Goal: Task Accomplishment & Management: Use online tool/utility

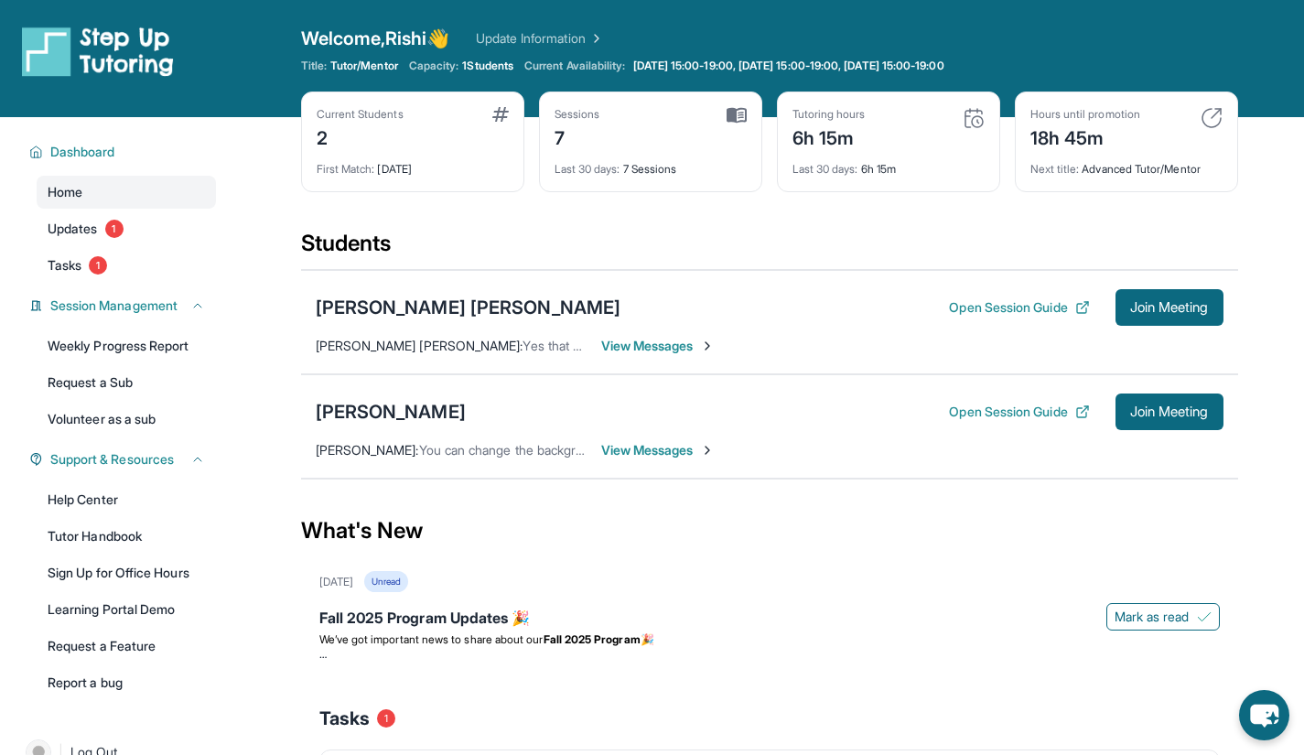
click at [1174, 406] on span "Join Meeting" at bounding box center [1169, 411] width 79 height 11
click at [158, 220] on link "Updates 1" at bounding box center [126, 228] width 179 height 33
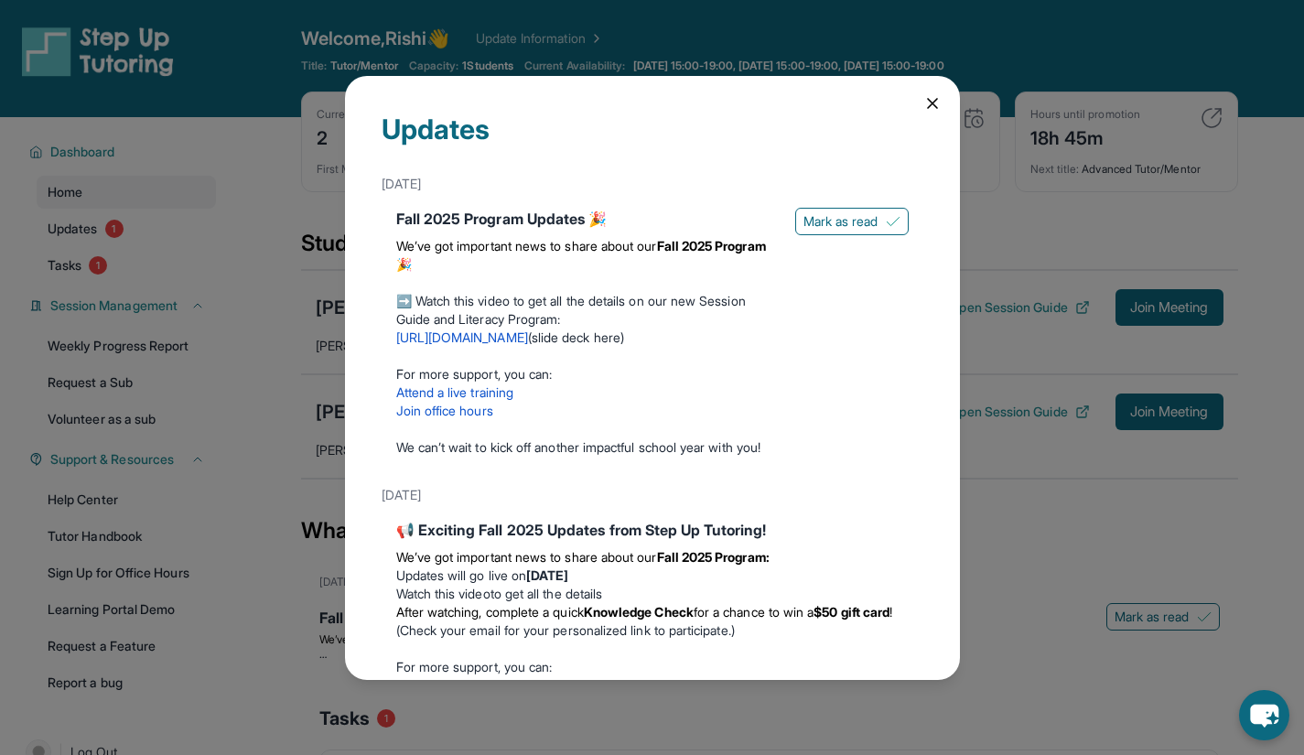
click at [158, 234] on div "Updates September 12th Fall 2025 Program Updates 🎉 We’ve got important news to …" at bounding box center [652, 377] width 1304 height 755
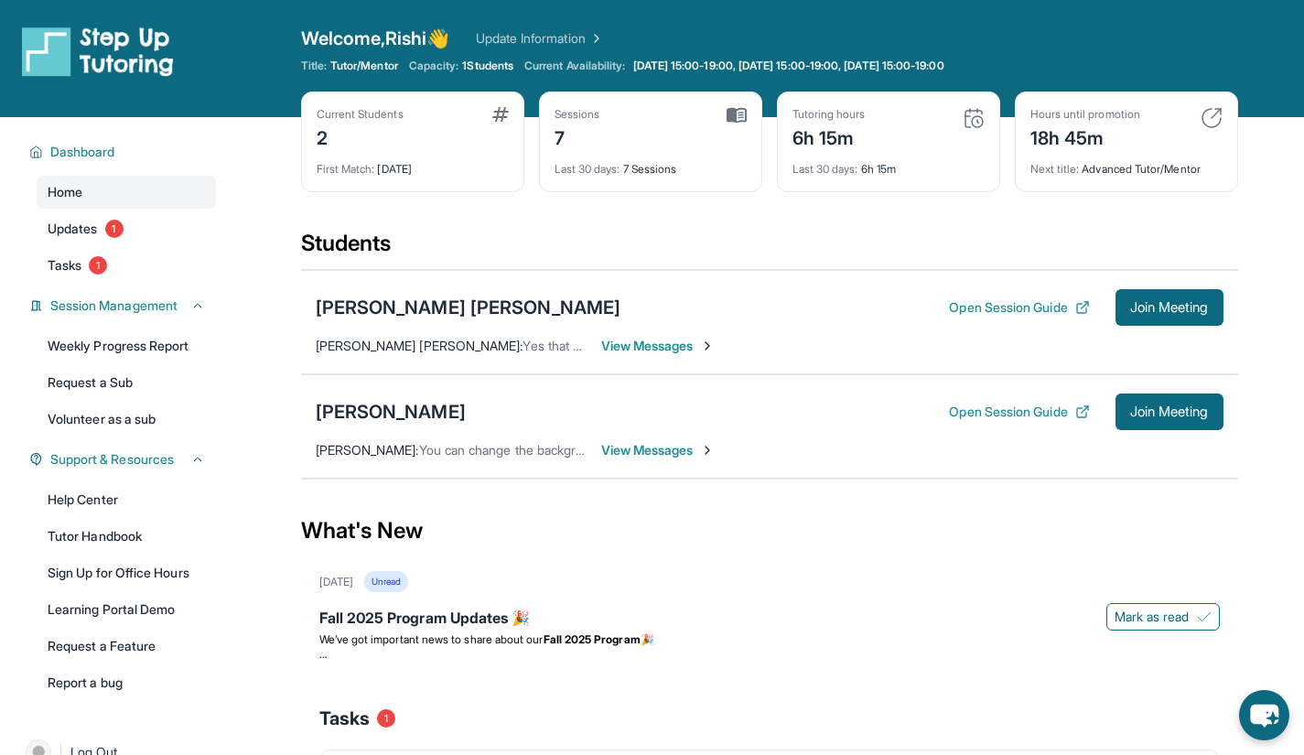
click at [159, 256] on link "Tasks 1" at bounding box center [126, 265] width 179 height 33
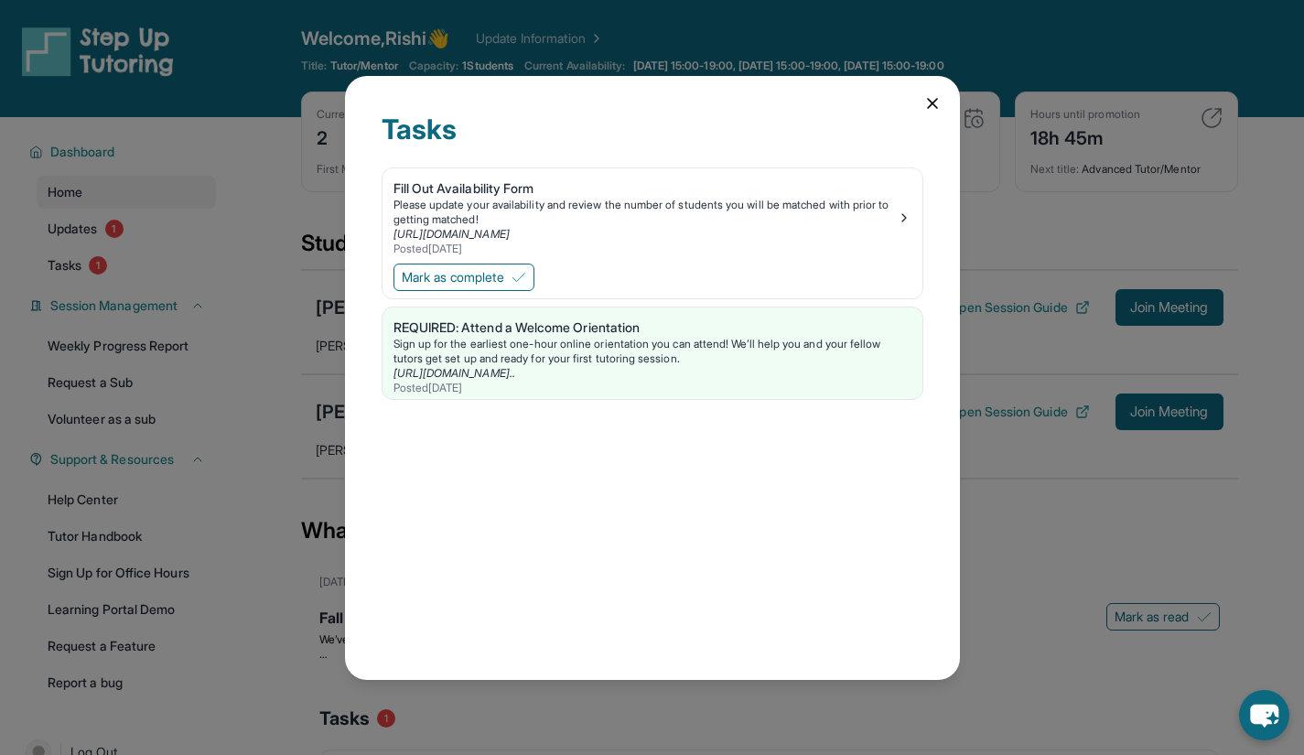
click at [159, 256] on div "Tasks Fill Out Availability Form Please update your availability and review the…" at bounding box center [652, 377] width 1304 height 755
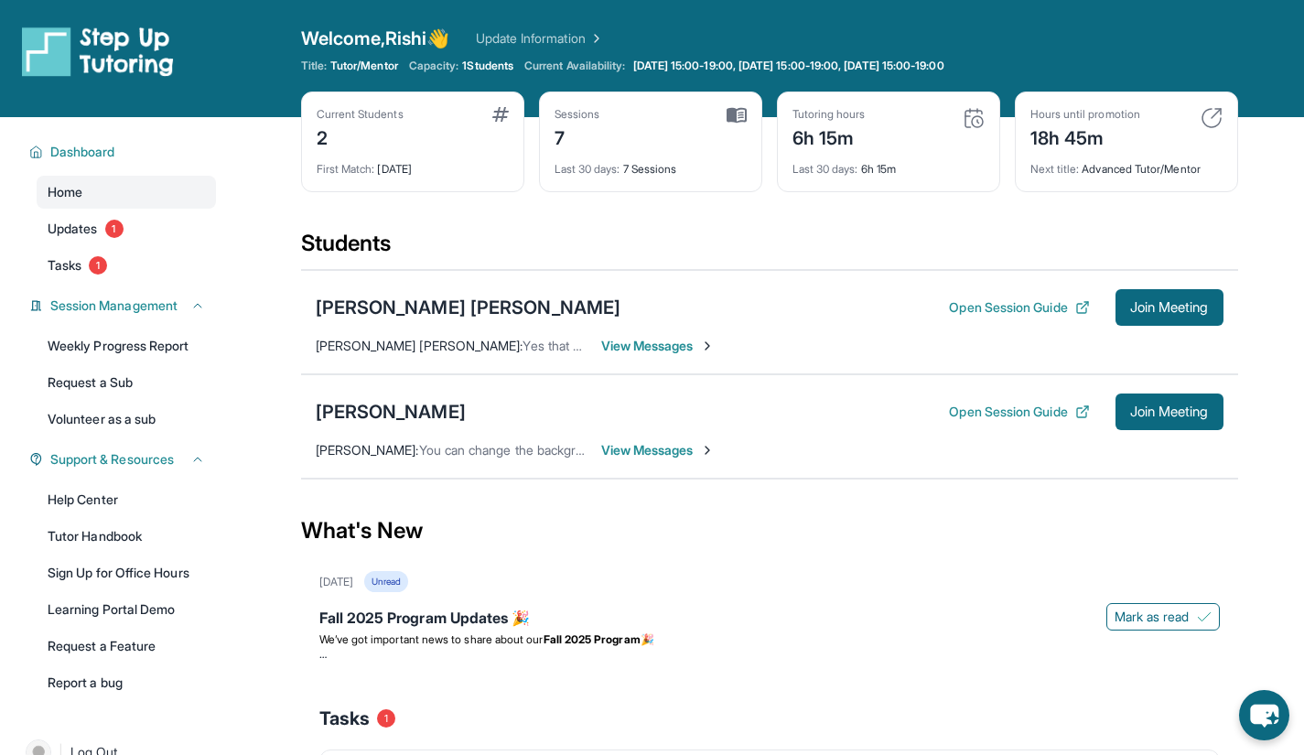
click at [153, 187] on link "Home" at bounding box center [126, 192] width 179 height 33
click at [1155, 415] on span "Join Meeting" at bounding box center [1169, 411] width 79 height 11
click at [1130, 406] on span "Join Meeting" at bounding box center [1169, 411] width 79 height 11
click at [929, 653] on p at bounding box center [769, 654] width 901 height 15
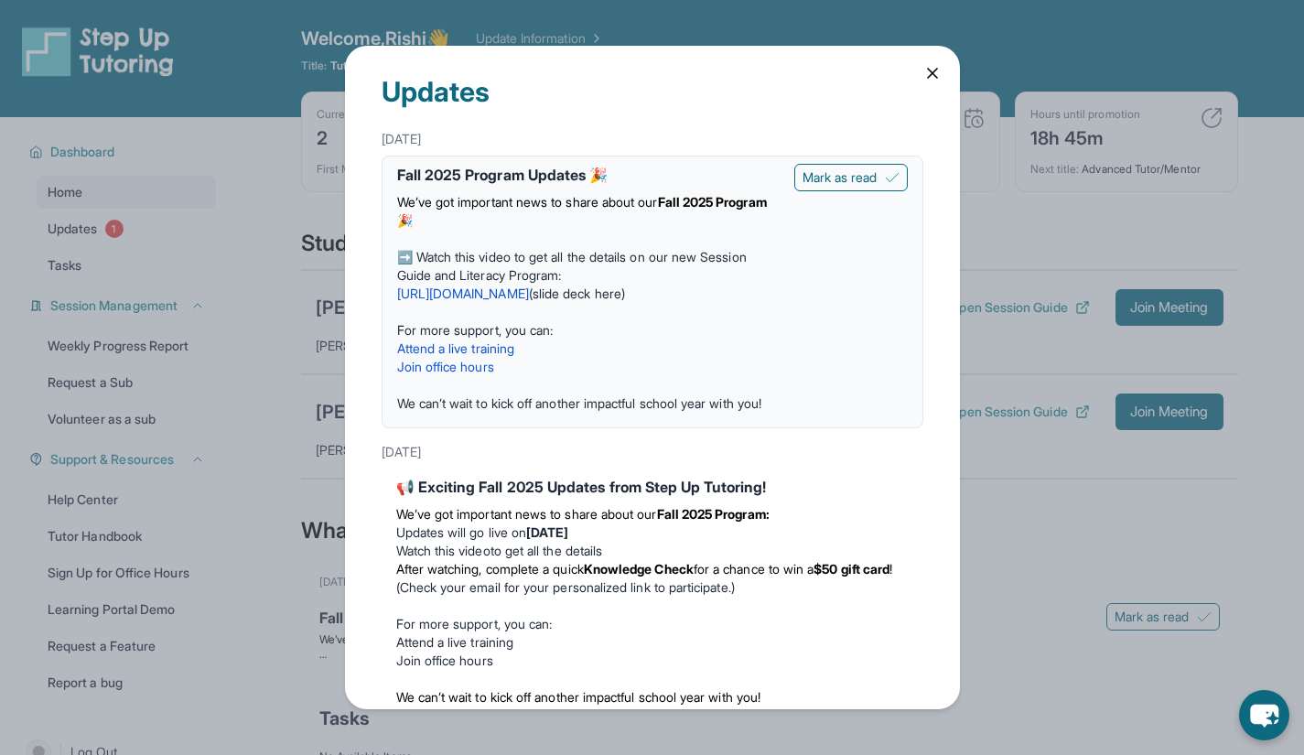
click at [928, 69] on icon at bounding box center [932, 73] width 9 height 9
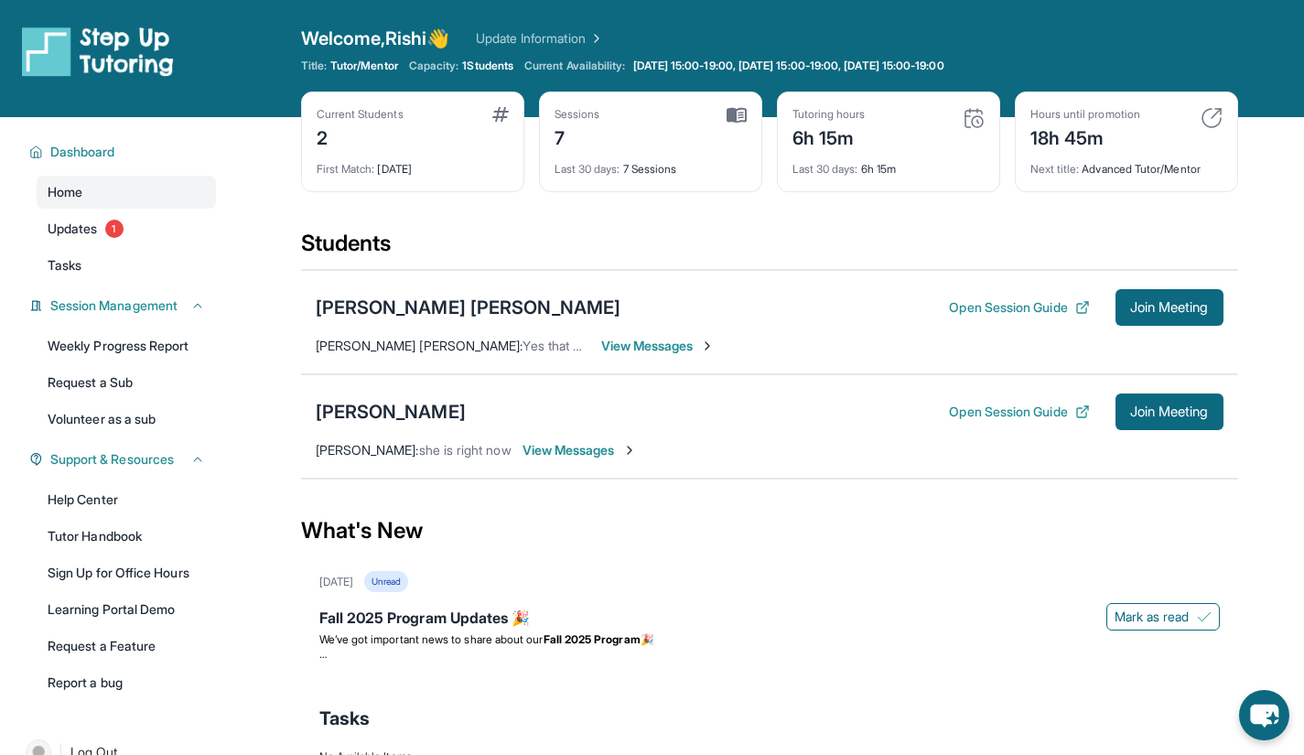
click at [1156, 406] on span "Join Meeting" at bounding box center [1169, 411] width 79 height 11
